Goal: Find specific page/section

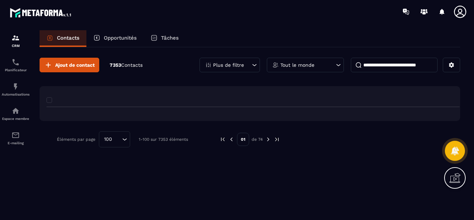
click at [115, 36] on p "Opportunités" at bounding box center [120, 38] width 33 height 6
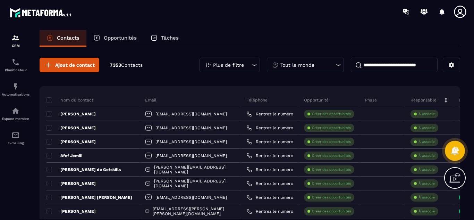
click at [112, 37] on p "Opportunités" at bounding box center [120, 38] width 33 height 6
click at [117, 36] on p "Opportunités" at bounding box center [120, 38] width 33 height 6
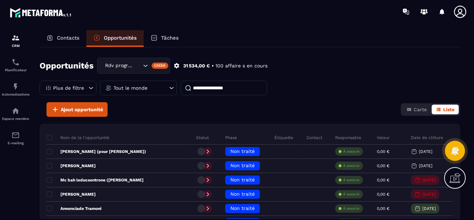
click at [171, 87] on icon at bounding box center [171, 87] width 7 height 7
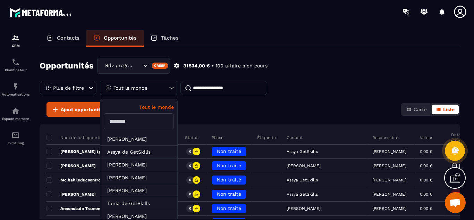
click at [120, 123] on input "text" at bounding box center [139, 121] width 70 height 16
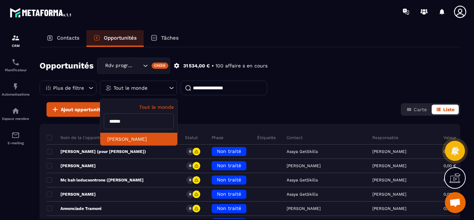
type input "******"
click at [128, 139] on li "[PERSON_NAME]" at bounding box center [138, 139] width 77 height 13
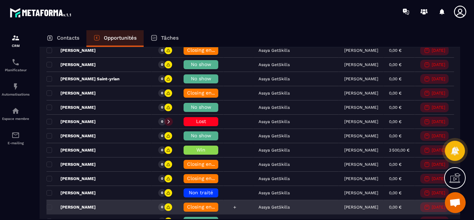
scroll to position [243, 0]
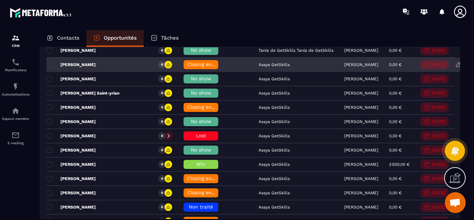
click at [134, 64] on div "[PERSON_NAME]" at bounding box center [98, 65] width 105 height 14
